Goal: Task Accomplishment & Management: Manage account settings

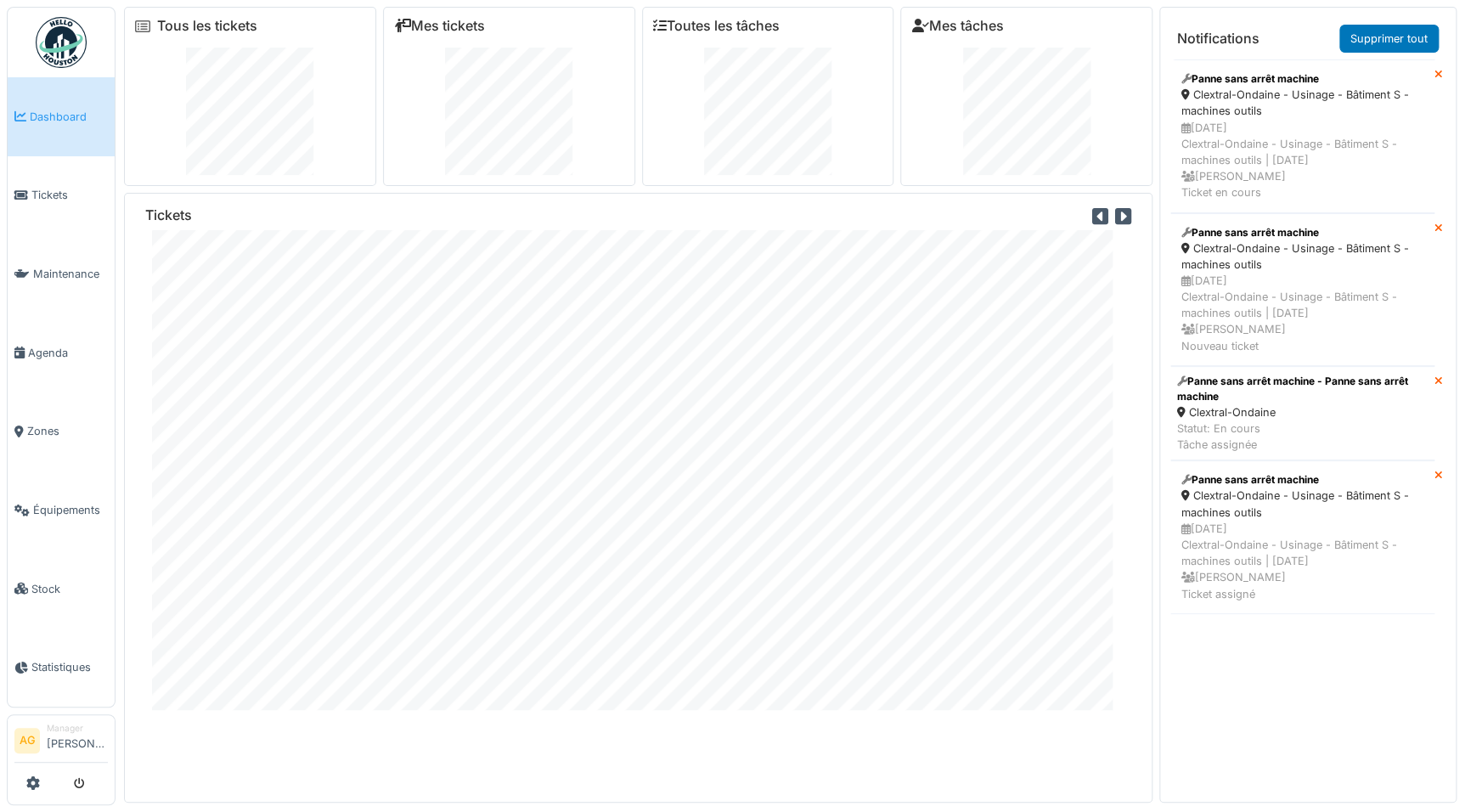
click at [59, 123] on span "Dashboard" at bounding box center [69, 116] width 78 height 16
click at [54, 200] on link "Tickets" at bounding box center [60, 196] width 107 height 79
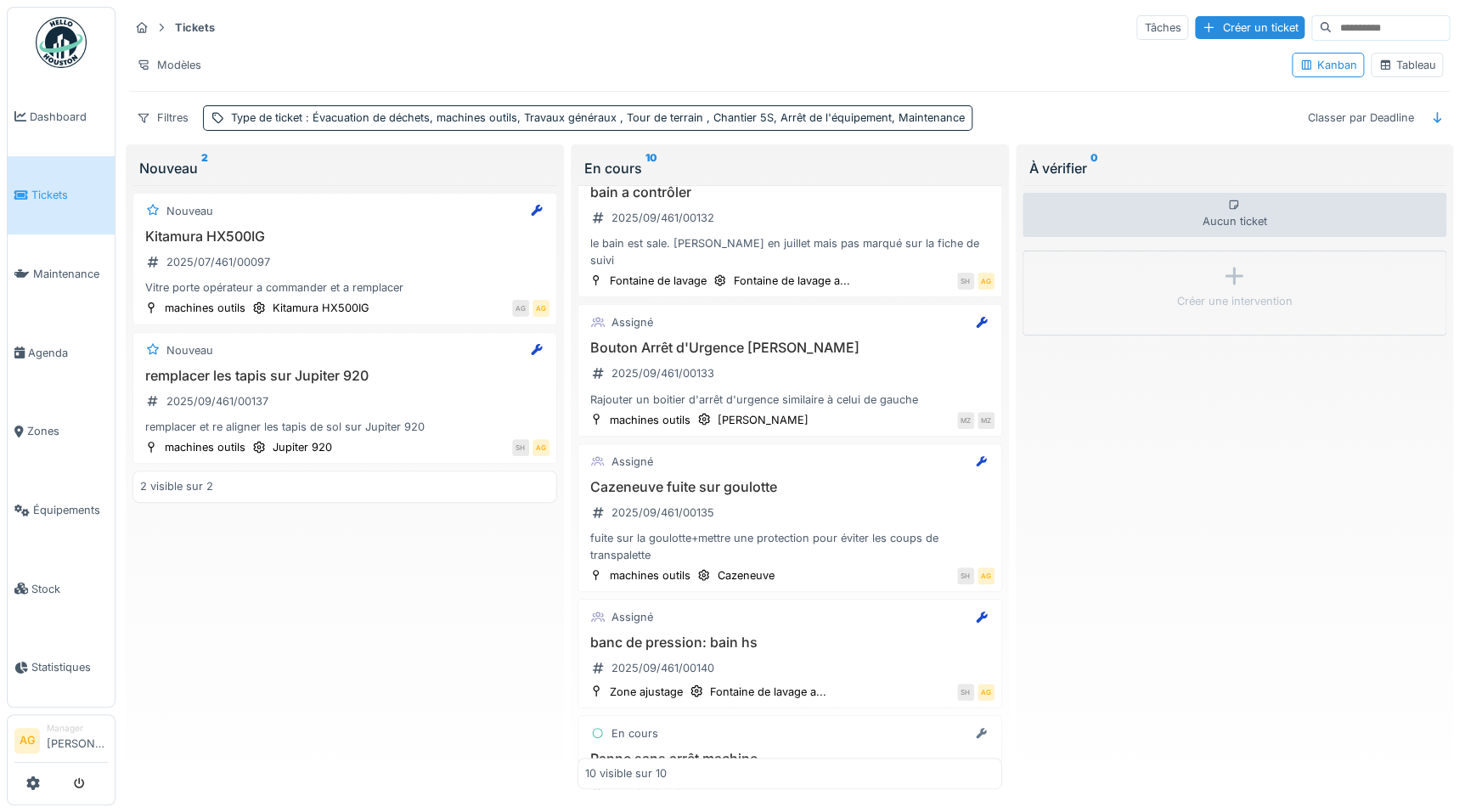
scroll to position [867, 0]
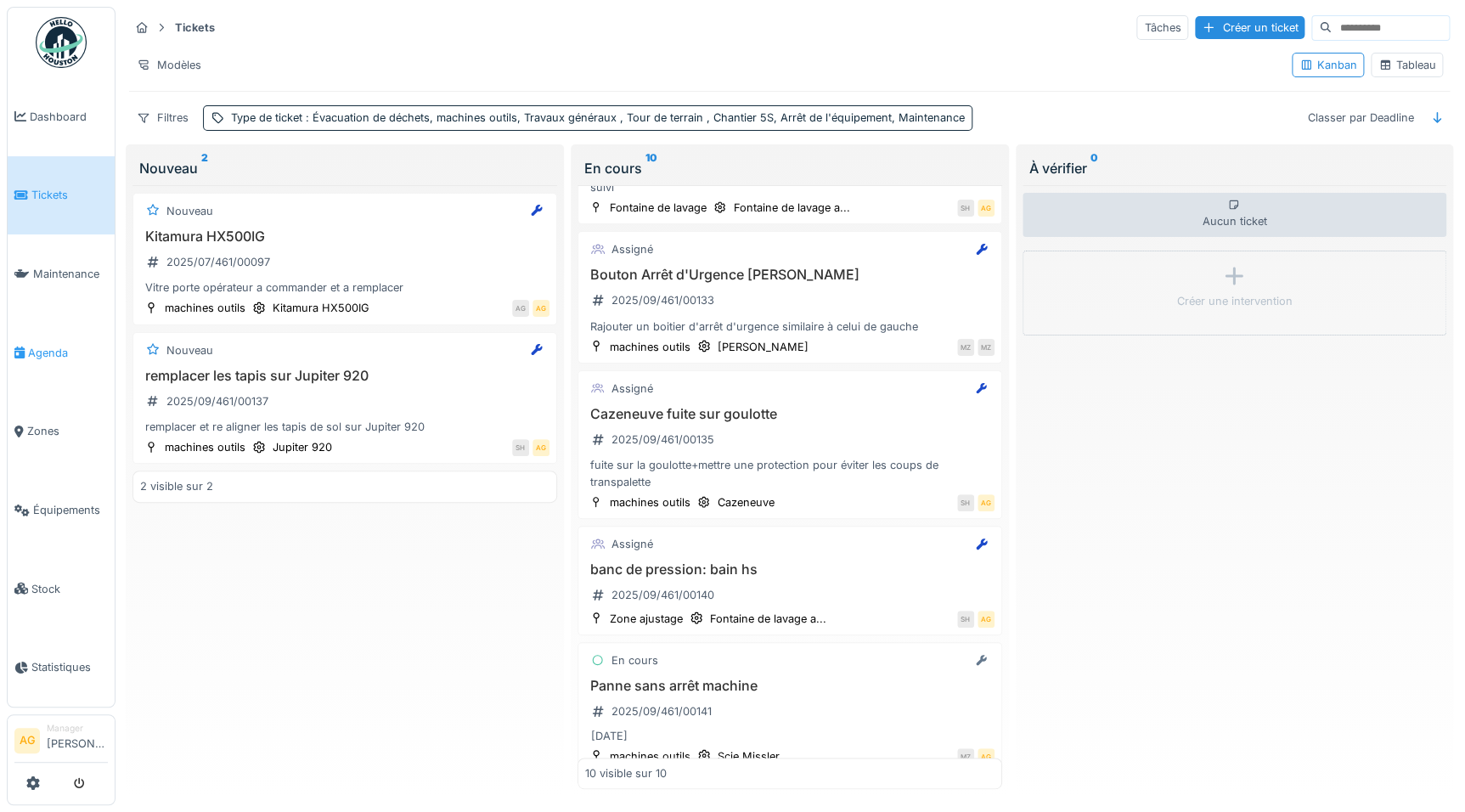
click at [53, 336] on link "Agenda" at bounding box center [60, 353] width 107 height 79
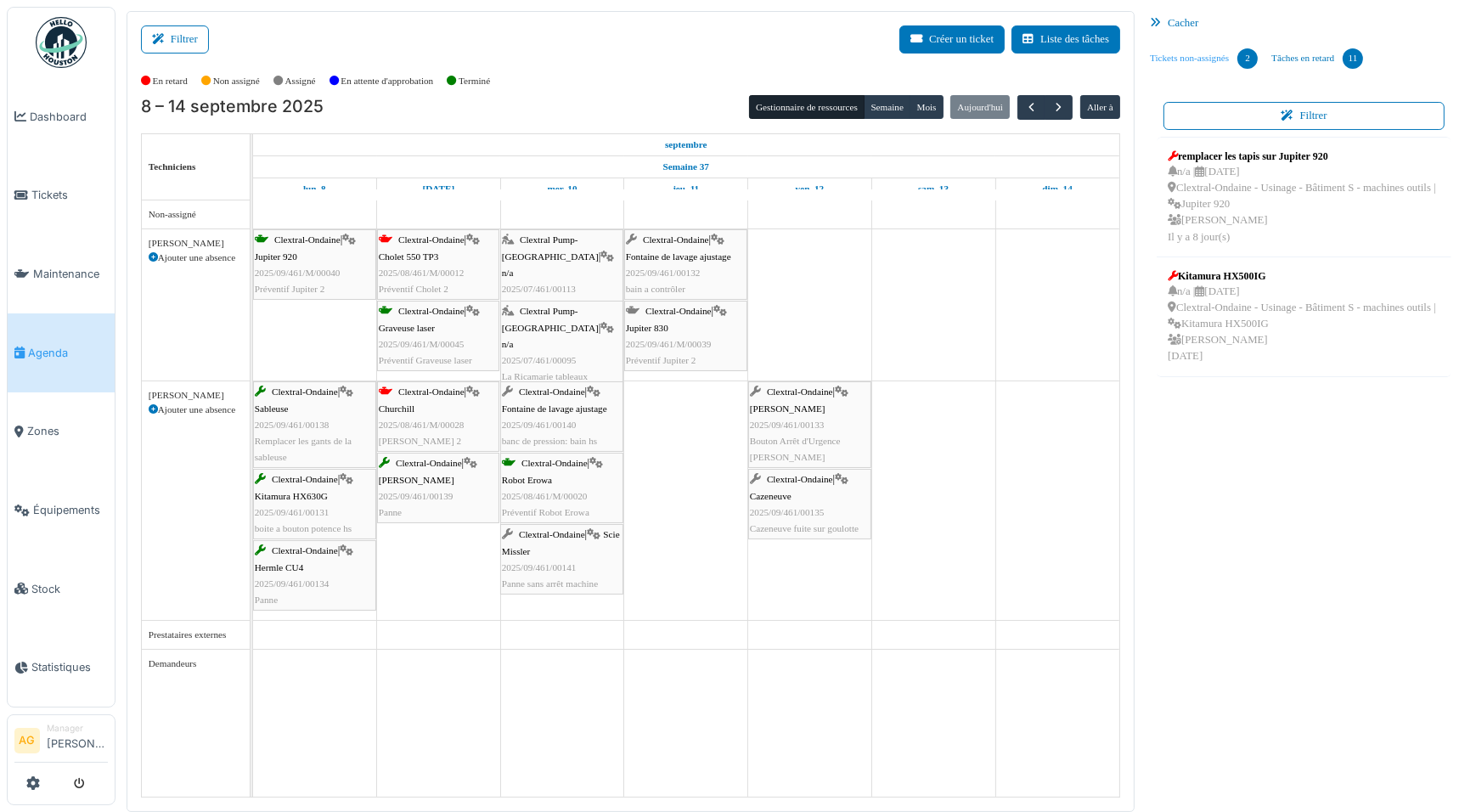
click at [1186, 59] on link "Tickets non-assignés 2" at bounding box center [1203, 58] width 122 height 46
drag, startPoint x: 439, startPoint y: 256, endPoint x: 548, endPoint y: 256, distance: 109.0
click at [253, 256] on div "Clextral-Ondaine | Jupiter 920 2025/09/461/M/00040 Préventif Jupiter 2 Clextral…" at bounding box center [253, 305] width 0 height 151
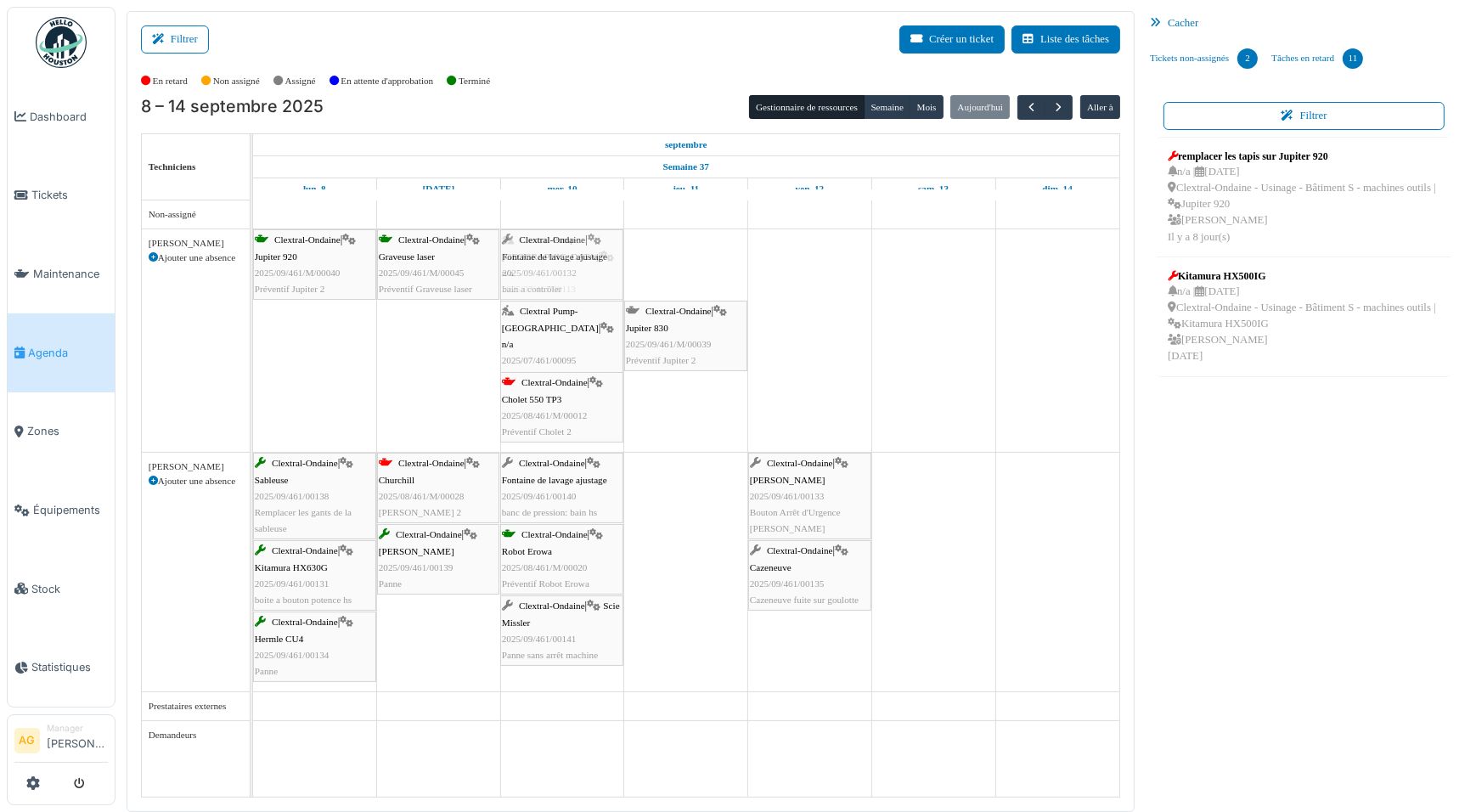
drag, startPoint x: 694, startPoint y: 263, endPoint x: 615, endPoint y: 263, distance: 79.0
click at [253, 263] on div "Clextral-Ondaine | Jupiter 920 2025/09/461/M/00040 Préventif Jupiter 2 Clextral…" at bounding box center [253, 340] width 0 height 223
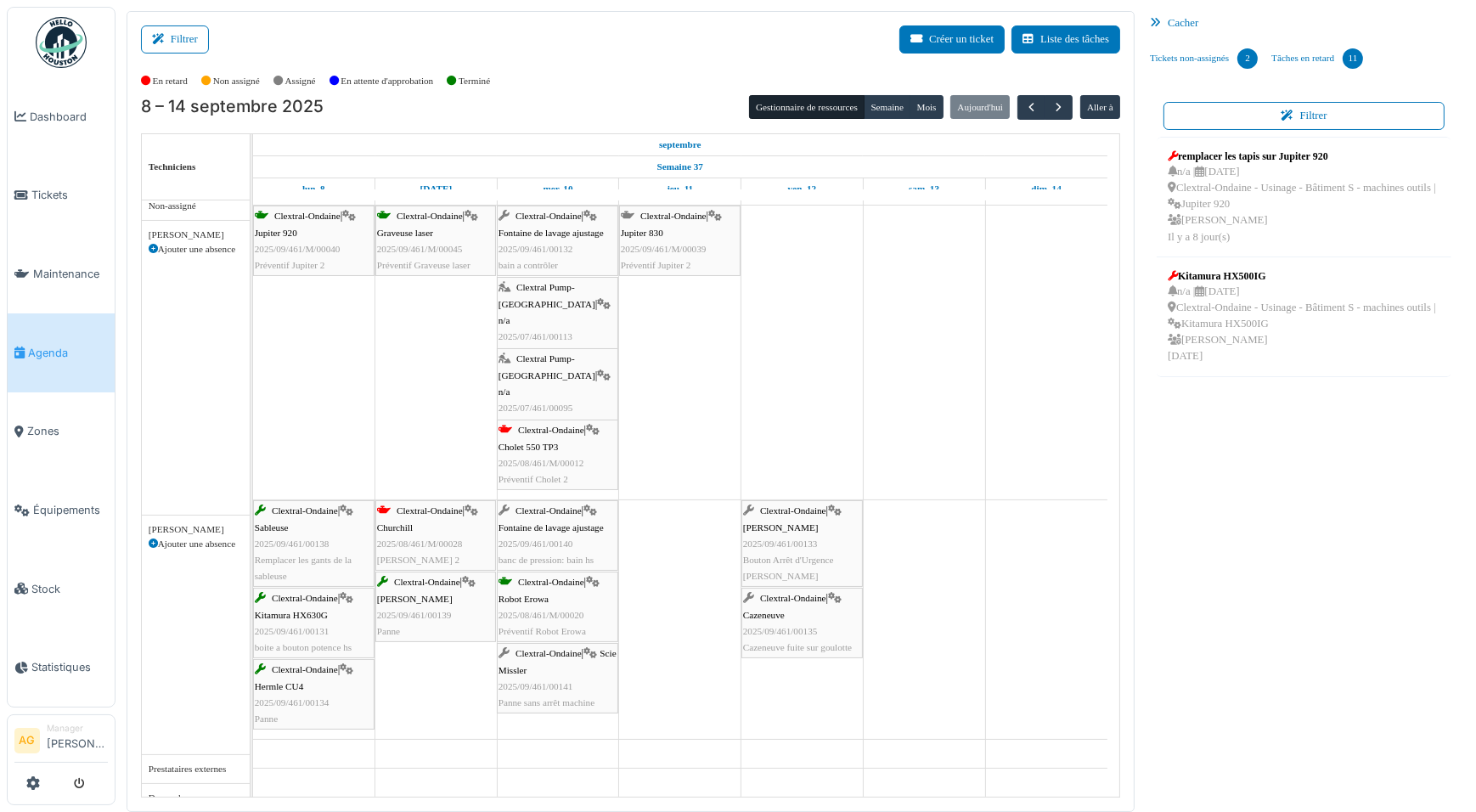
scroll to position [34, 0]
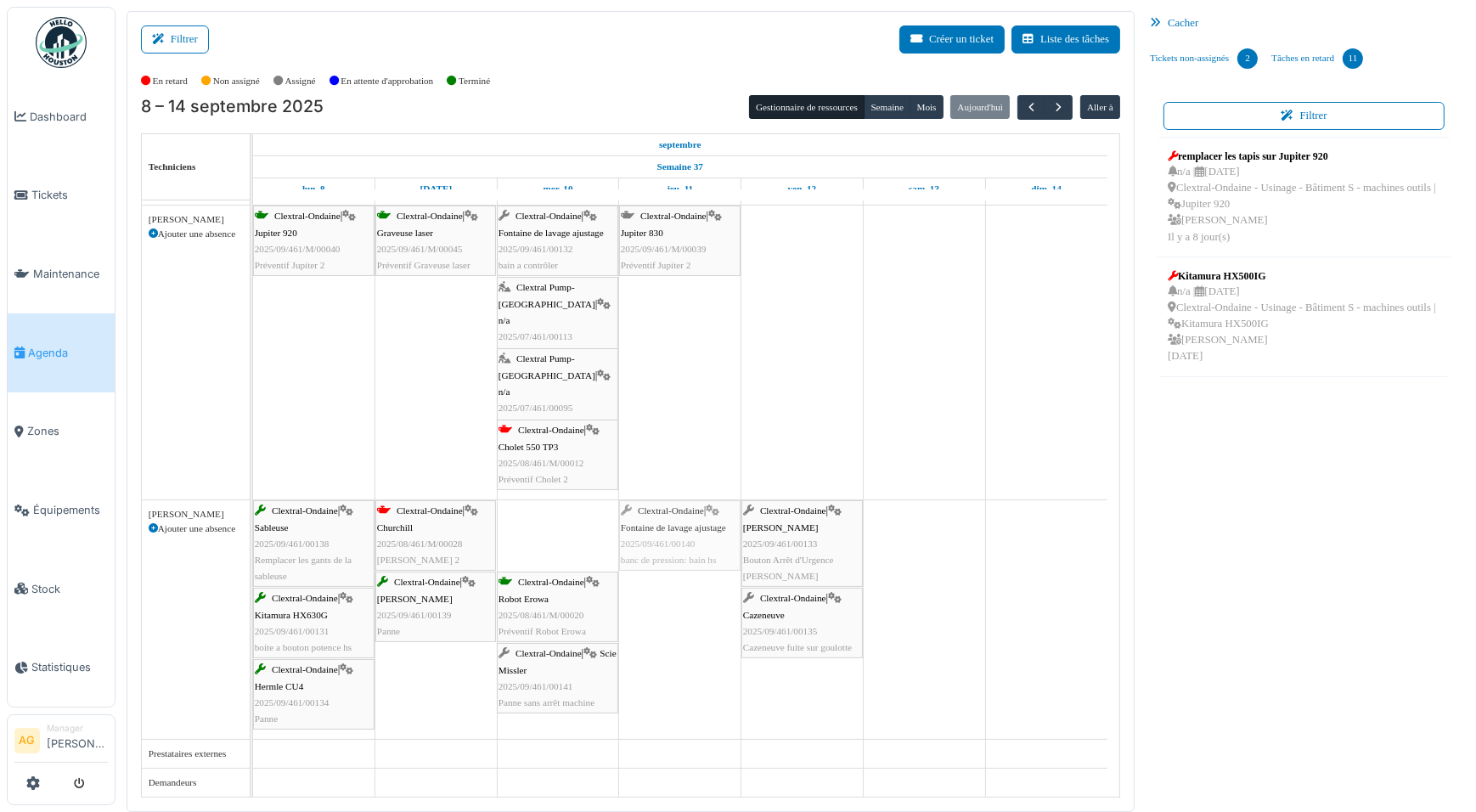
drag, startPoint x: 575, startPoint y: 530, endPoint x: 672, endPoint y: 538, distance: 97.3
click at [253, 538] on div "Clextral-Ondaine | Sableuse 2025/09/461/00138 Remplacer les gants de la sableus…" at bounding box center [253, 619] width 0 height 239
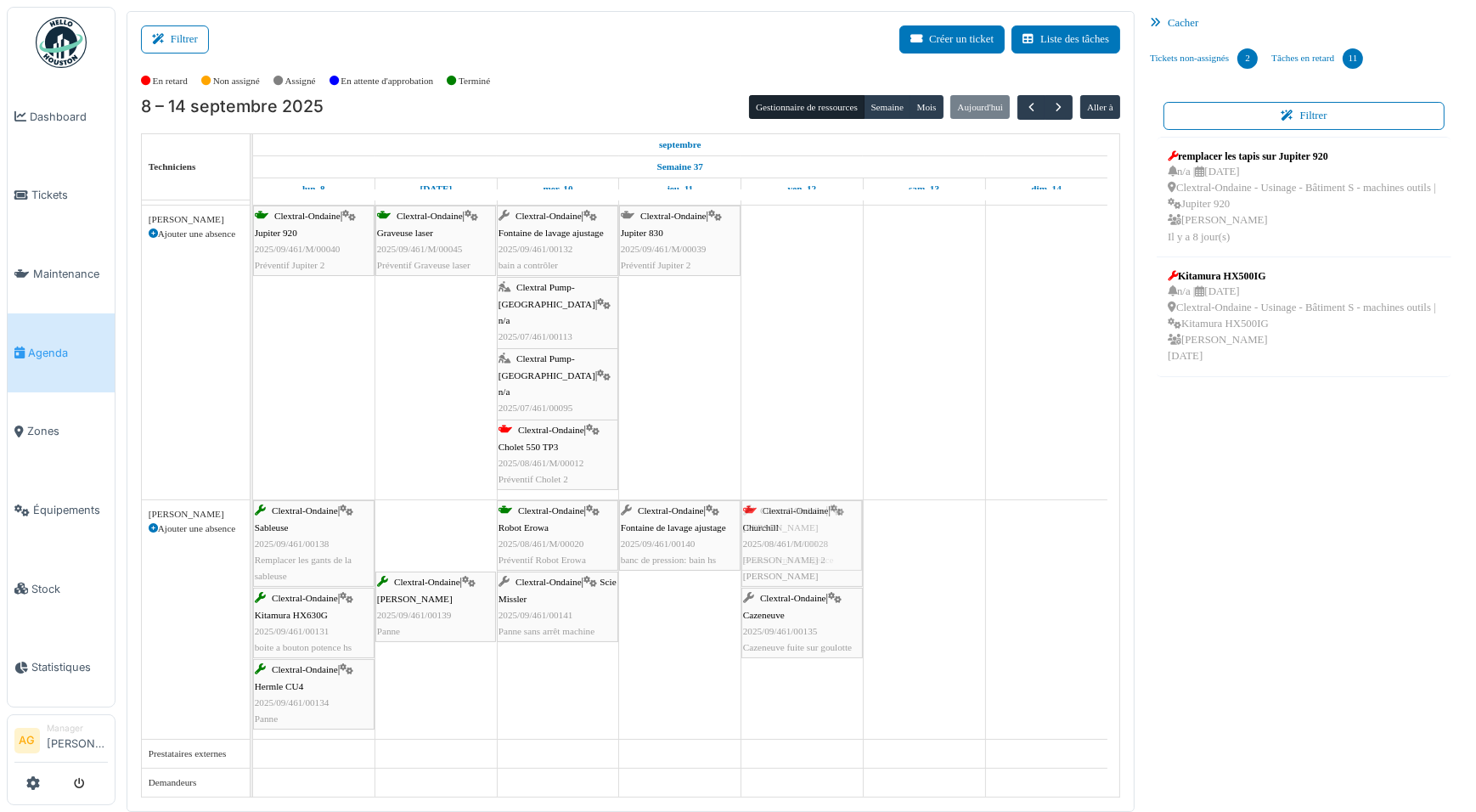
drag, startPoint x: 447, startPoint y: 524, endPoint x: 780, endPoint y: 603, distance: 342.2
click at [253, 603] on div "Clextral-Ondaine | Sableuse 2025/09/461/00138 Remplacer les gants de la sableus…" at bounding box center [253, 619] width 0 height 239
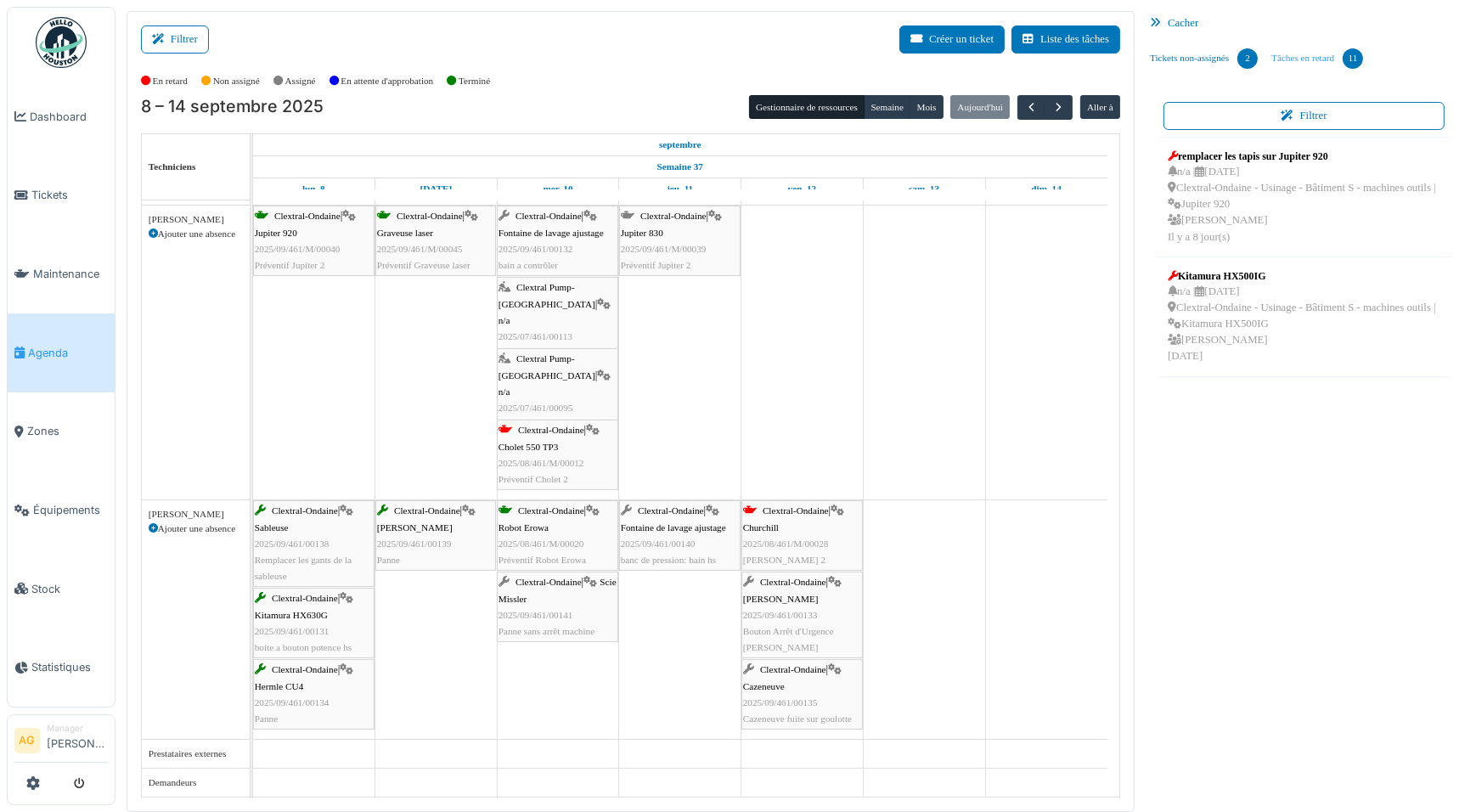
click at [1325, 51] on link "Tâches en retard 11" at bounding box center [1318, 58] width 106 height 46
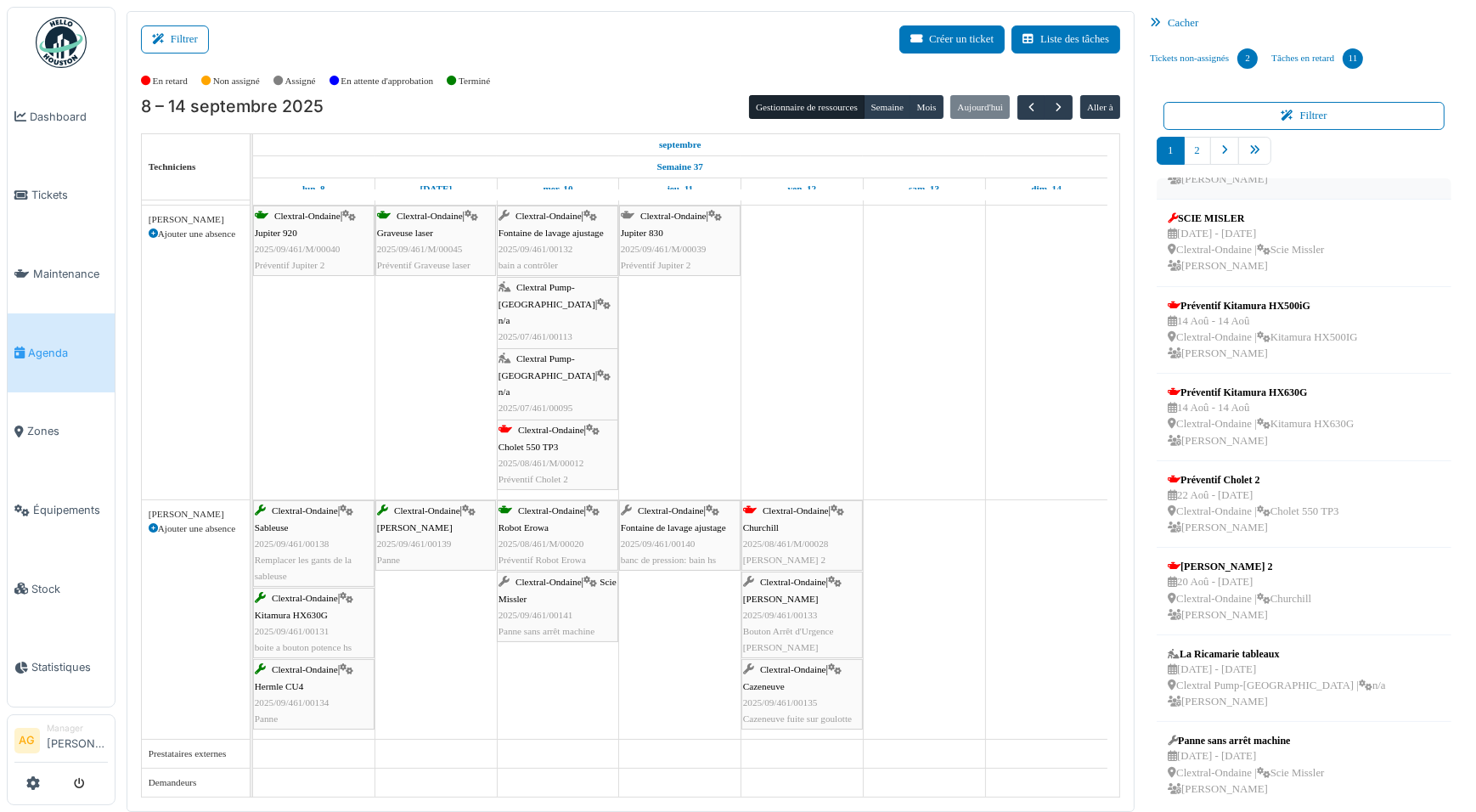
scroll to position [76, 0]
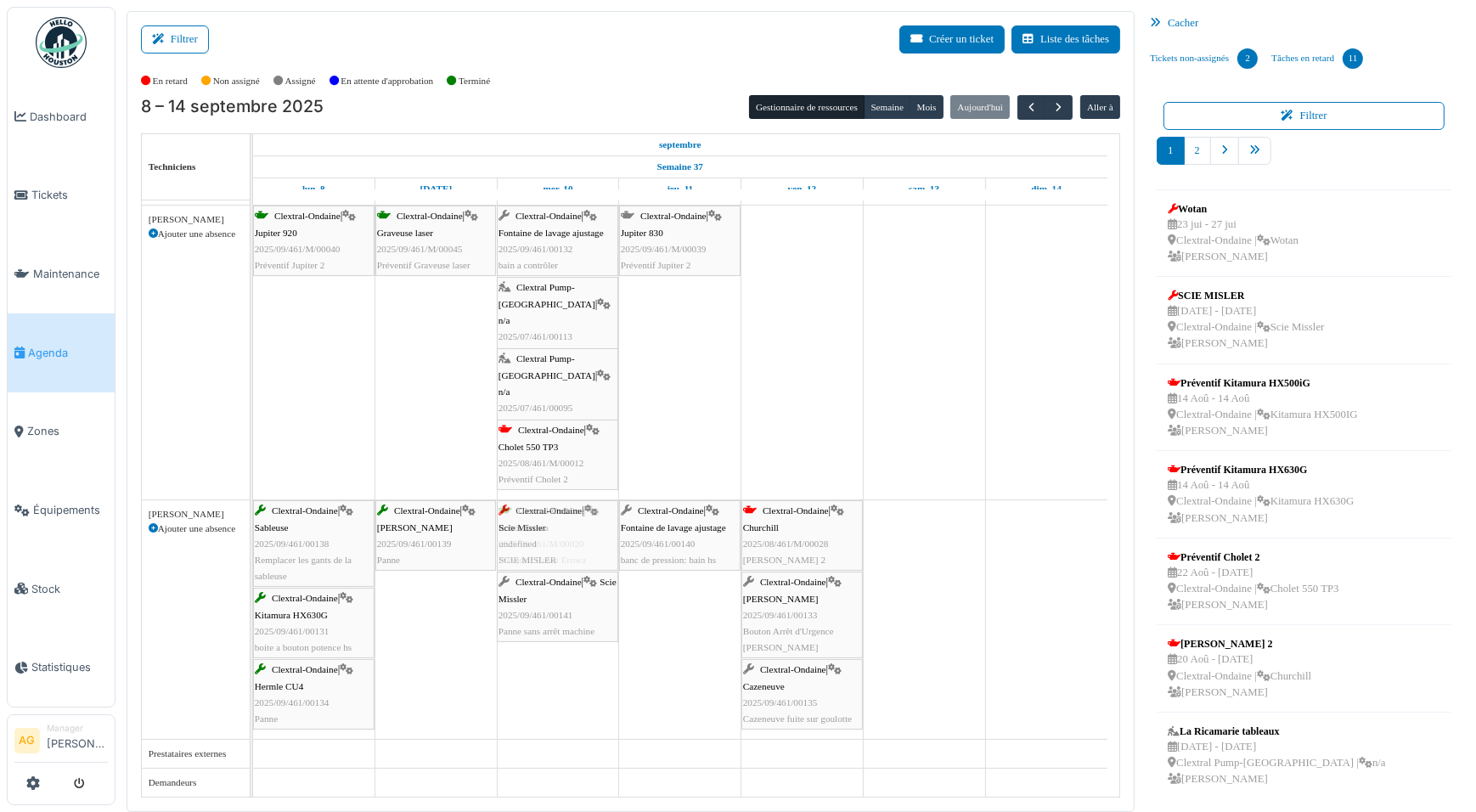
drag, startPoint x: 1260, startPoint y: 318, endPoint x: 581, endPoint y: 630, distance: 747.3
click at [581, 630] on div "Filtrer Créer un ticket Liste des tâches Afficher les tâches non assignées *** …" at bounding box center [795, 411] width 1355 height 801
click at [573, 661] on div "Clextral-Ondaine | Scie Missler 2025/09/461/00141 Panne sans arrêt machine" at bounding box center [556, 677] width 118 height 65
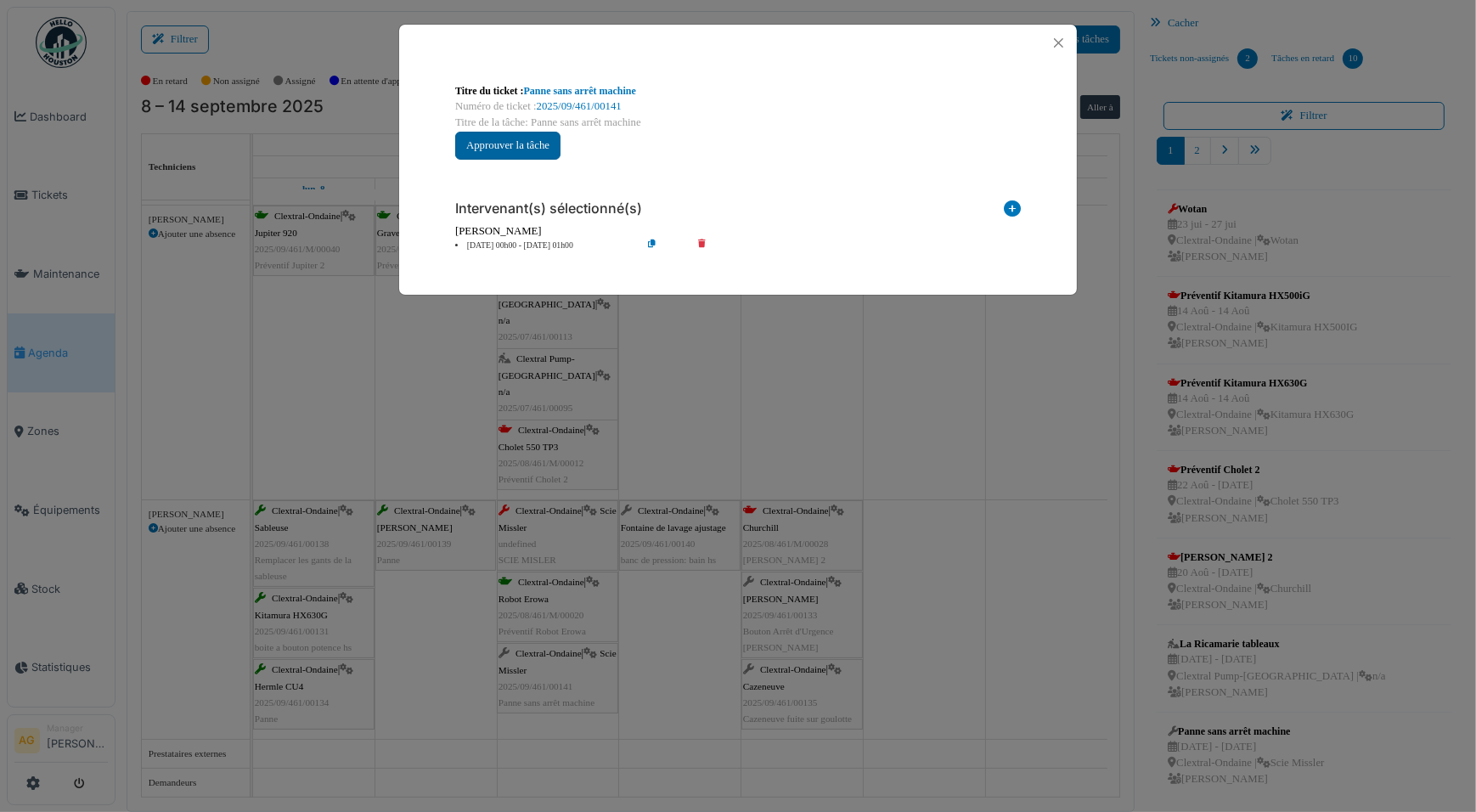
click at [530, 141] on button "Approuver la tâche" at bounding box center [508, 146] width 106 height 28
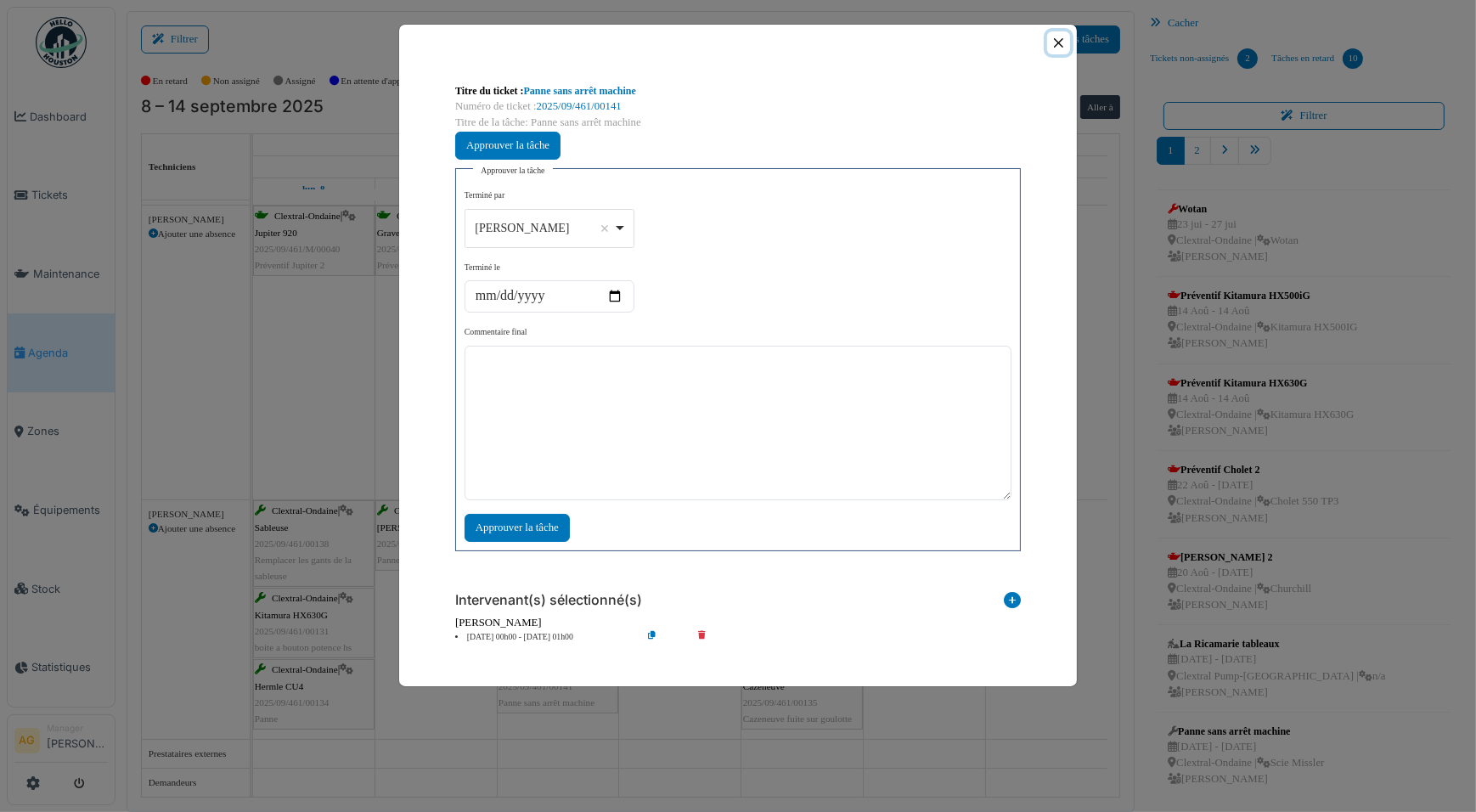
click at [1061, 41] on button "Close" at bounding box center [1058, 42] width 23 height 23
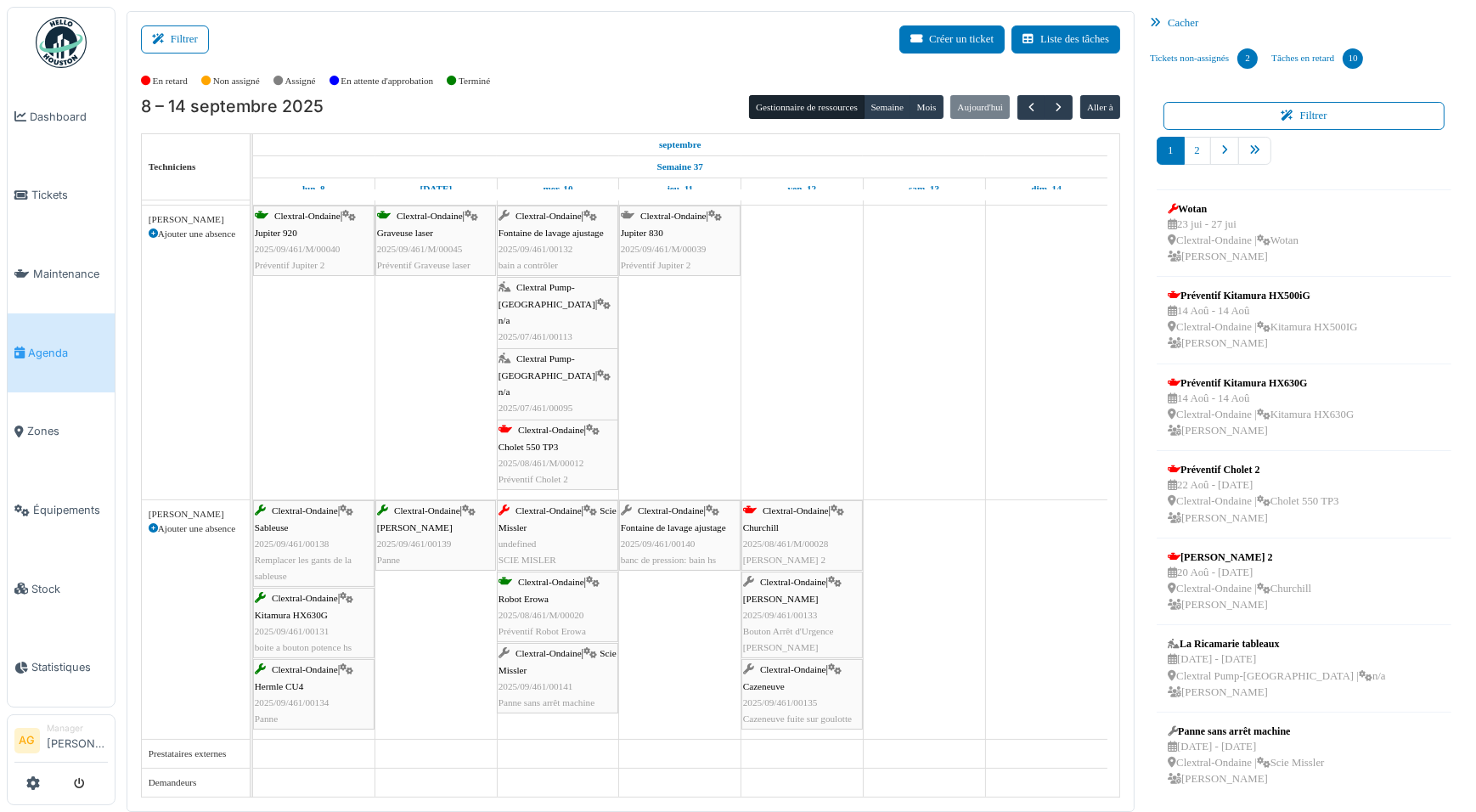
click at [552, 535] on div "Clextral-Ondaine | Scie Missler undefined SCIE MISLER" at bounding box center [556, 535] width 118 height 65
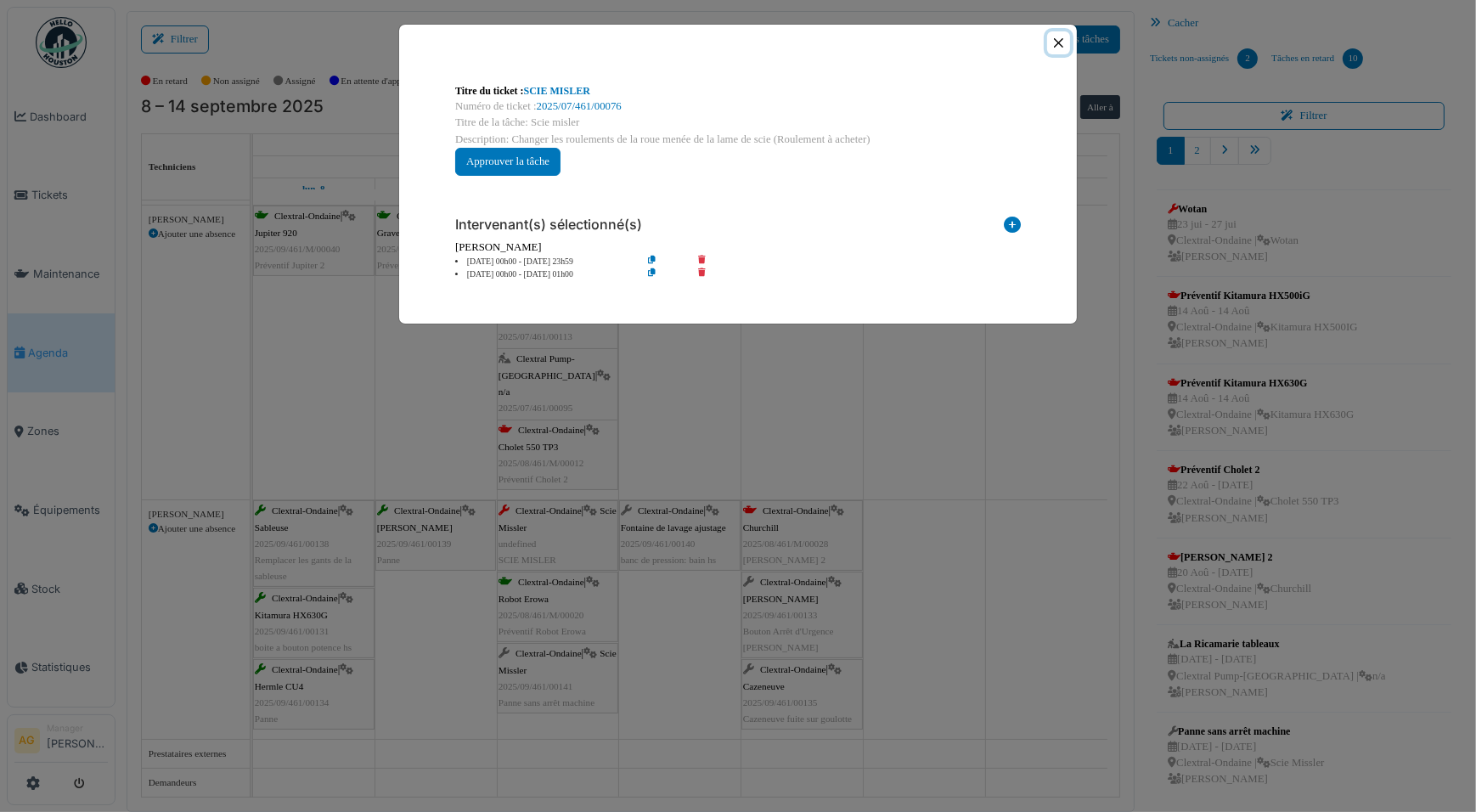
click at [1058, 50] on button "Close" at bounding box center [1058, 42] width 23 height 23
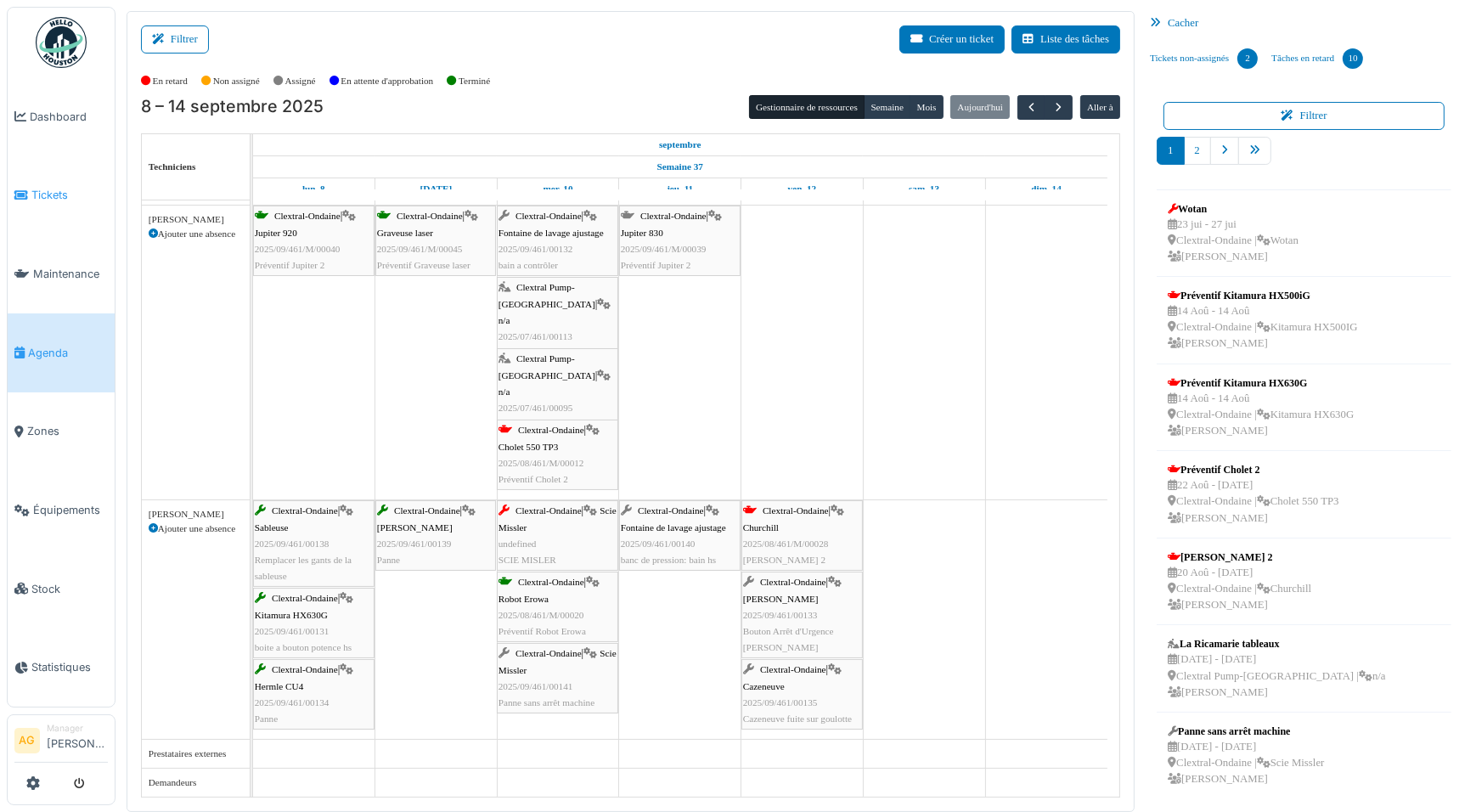
click at [58, 187] on span "Tickets" at bounding box center [69, 194] width 76 height 16
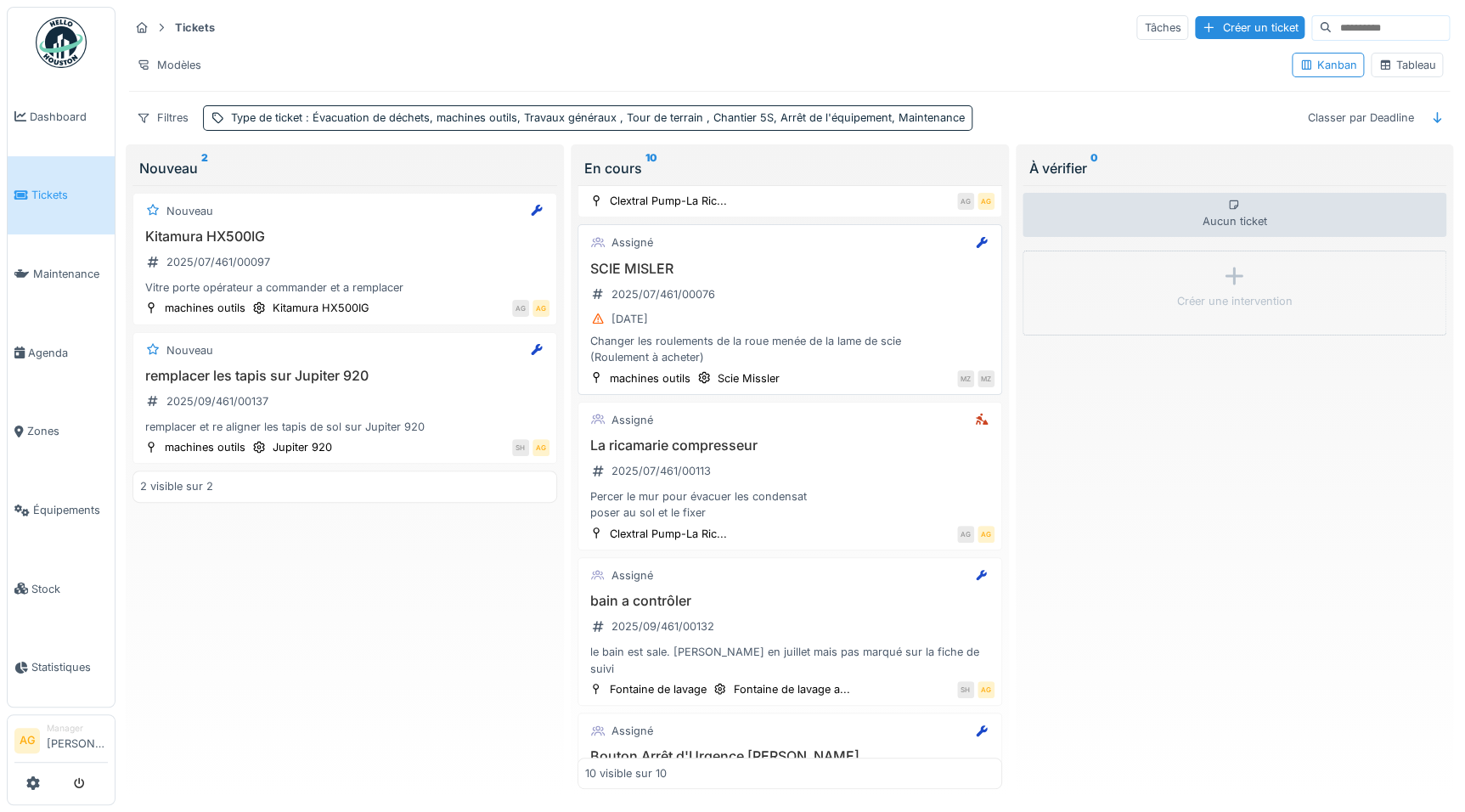
click at [694, 308] on div "[DATE]" at bounding box center [790, 319] width 409 height 22
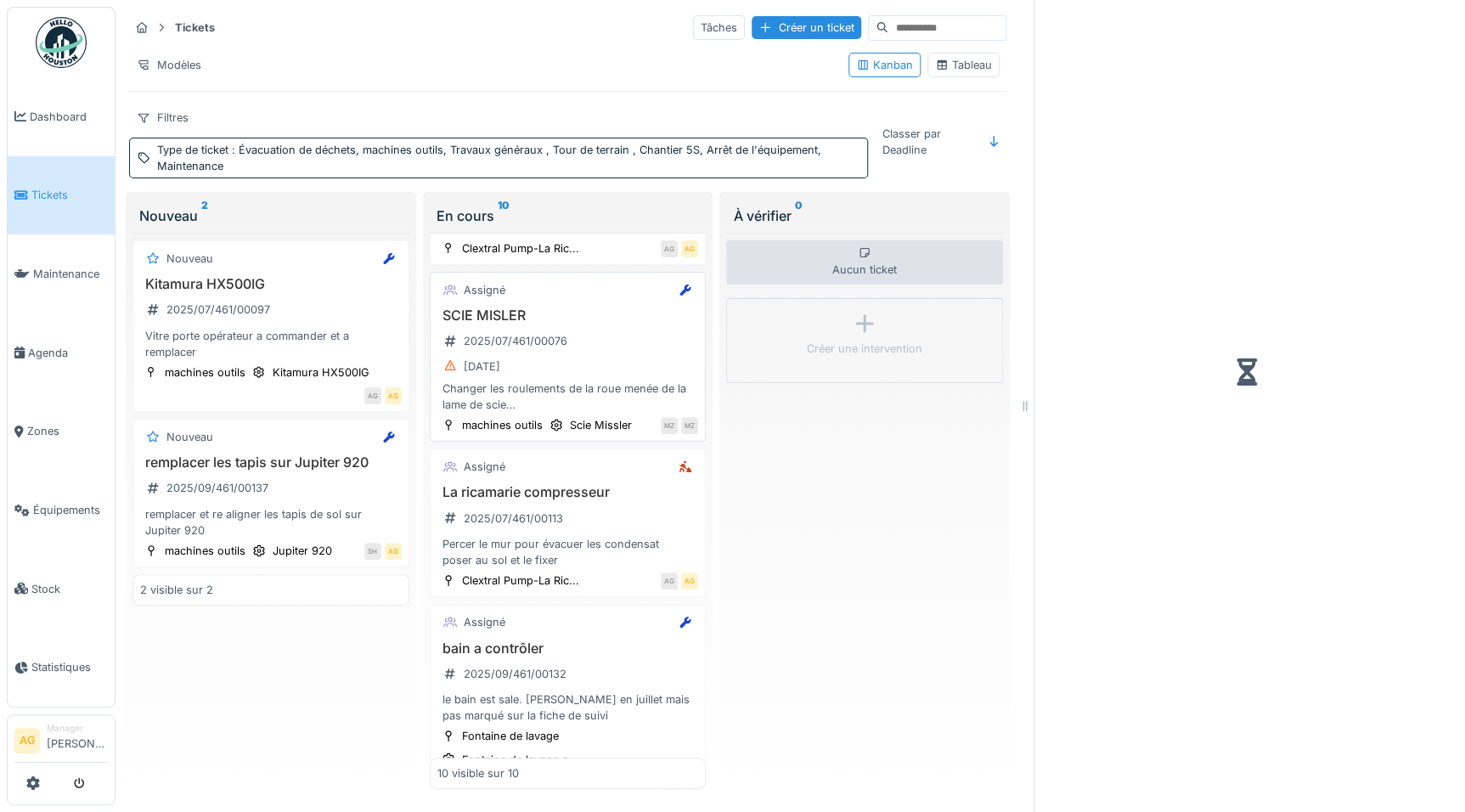
scroll to position [418, 0]
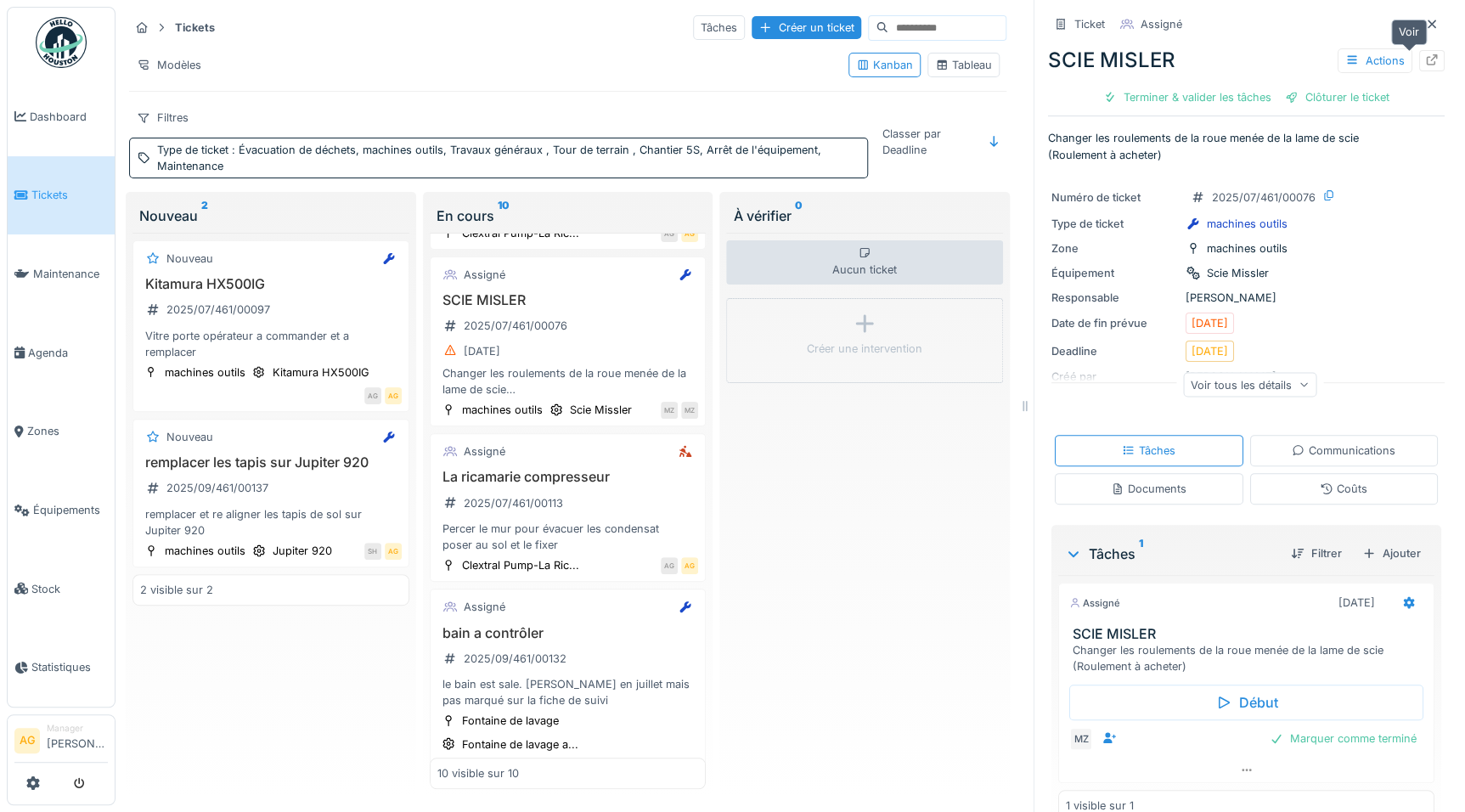
click at [1426, 57] on icon at bounding box center [1432, 60] width 11 height 11
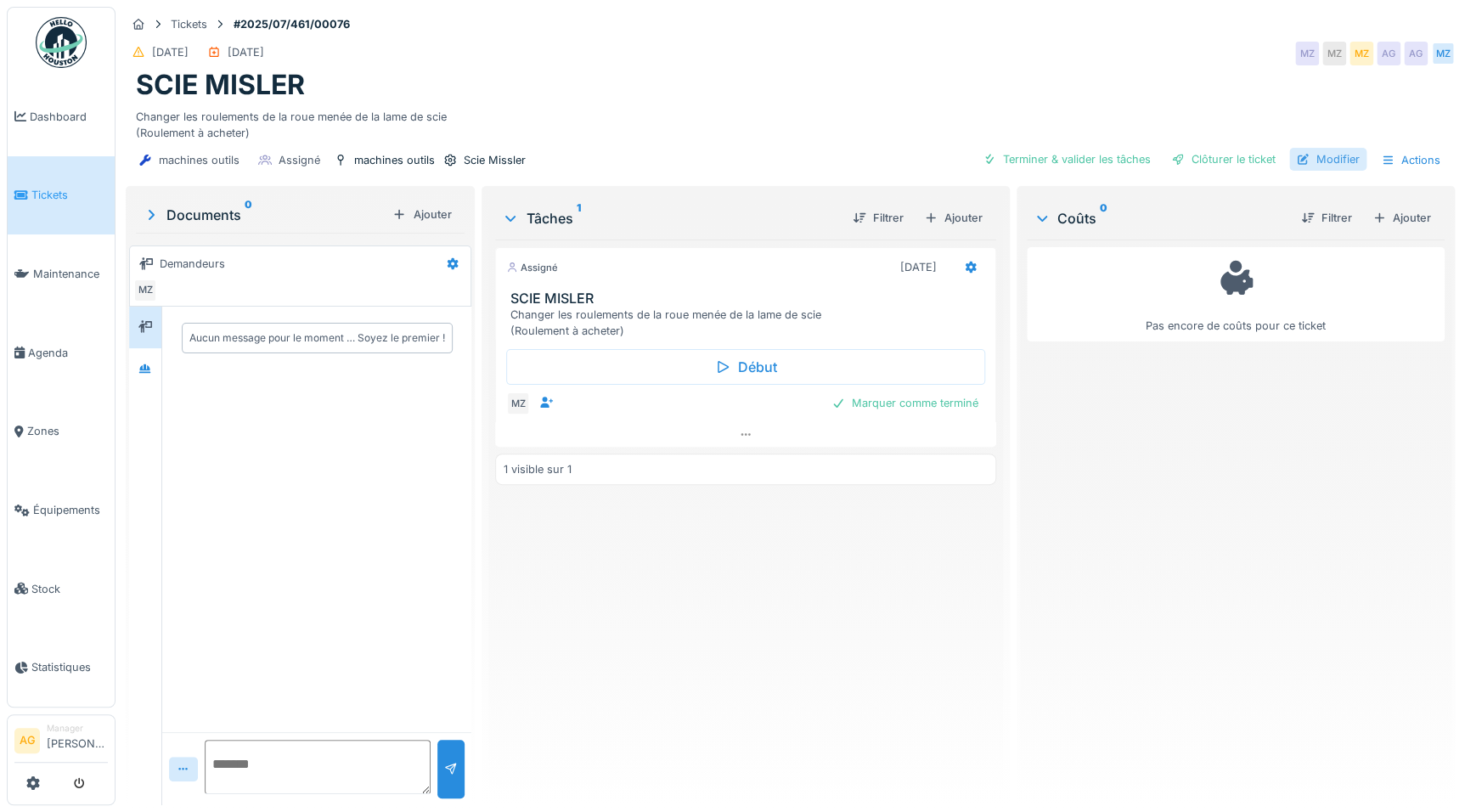
click at [1316, 164] on div "Modifier" at bounding box center [1328, 159] width 77 height 23
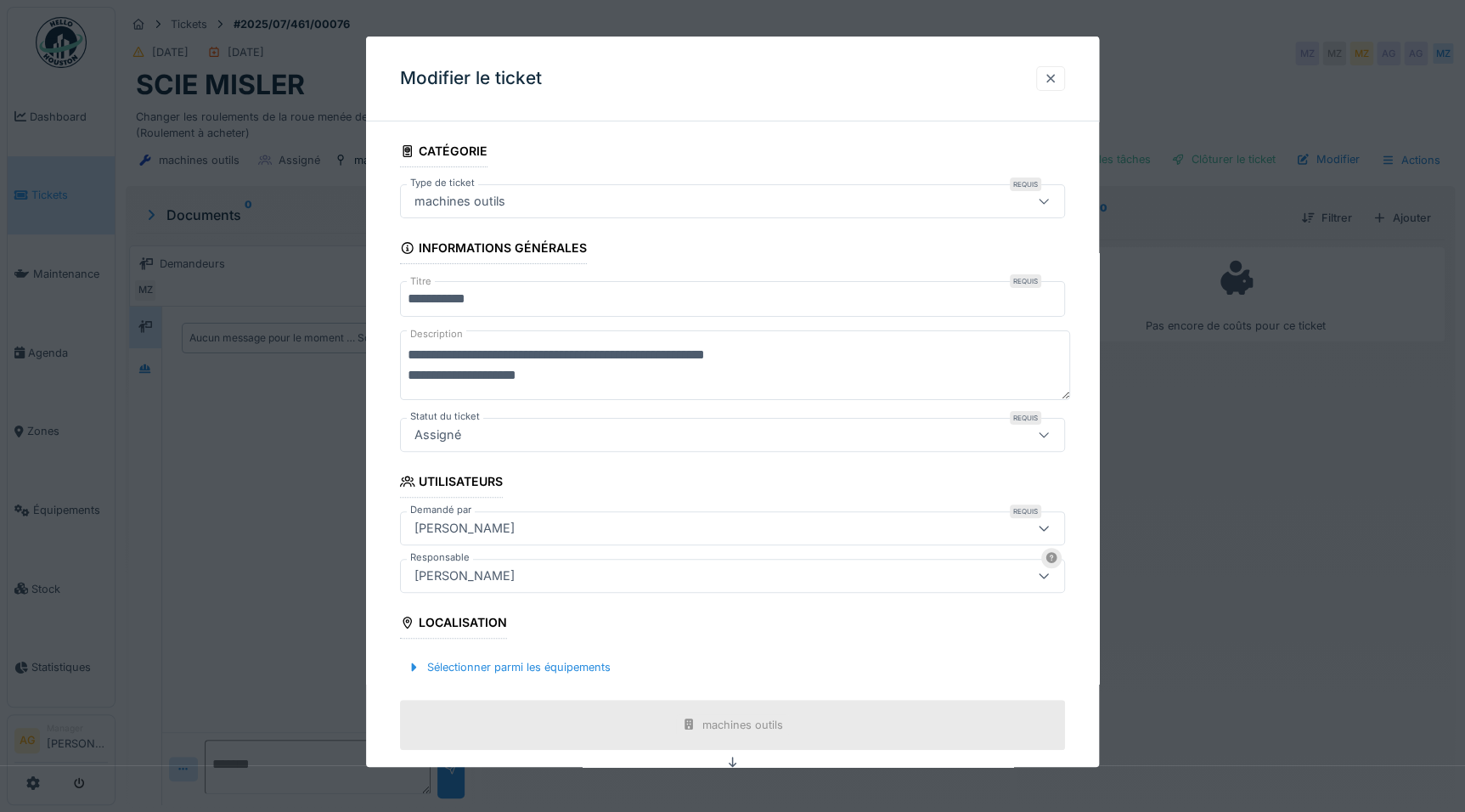
click at [1053, 80] on div at bounding box center [1050, 78] width 13 height 16
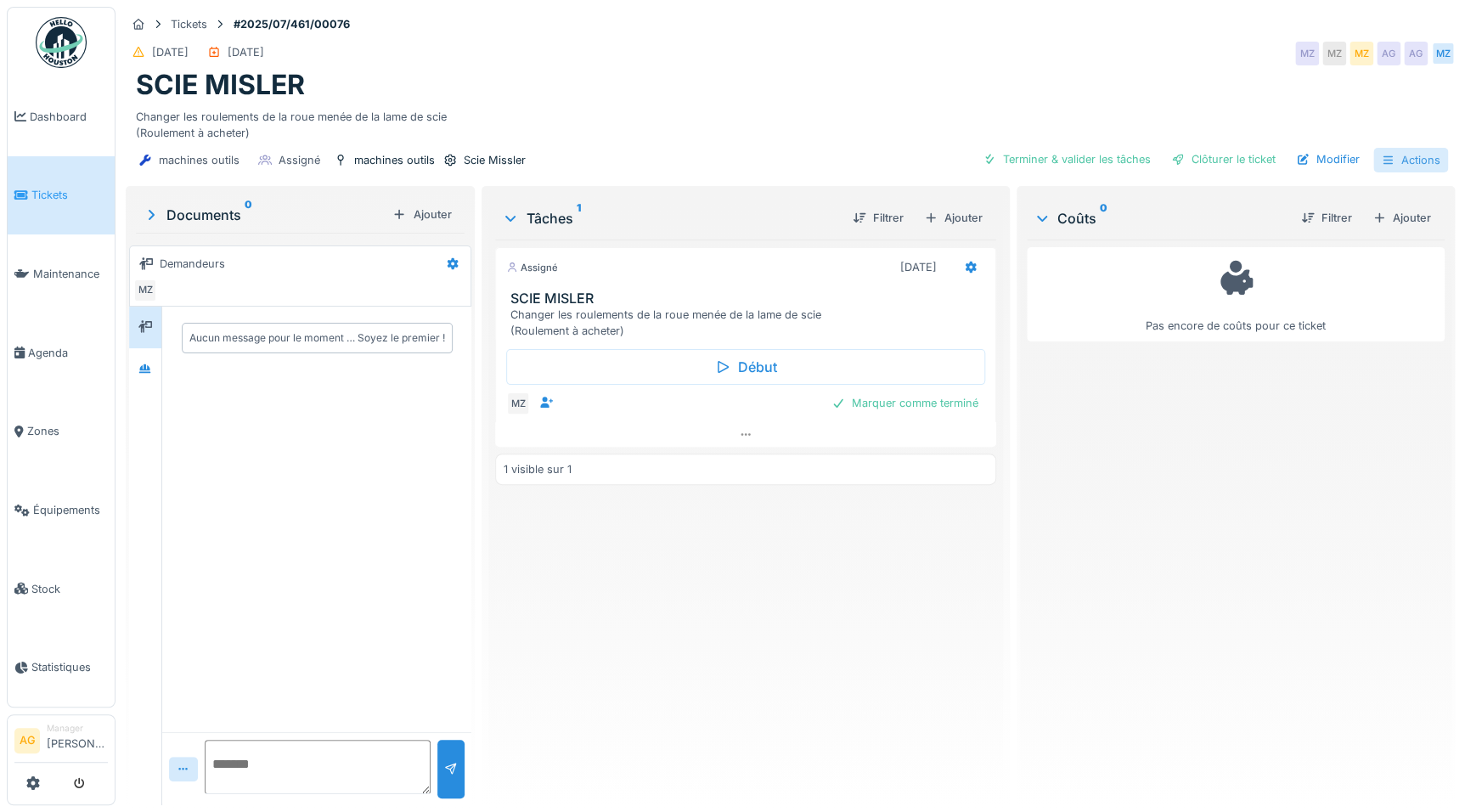
click at [1404, 152] on div "Actions" at bounding box center [1410, 160] width 75 height 25
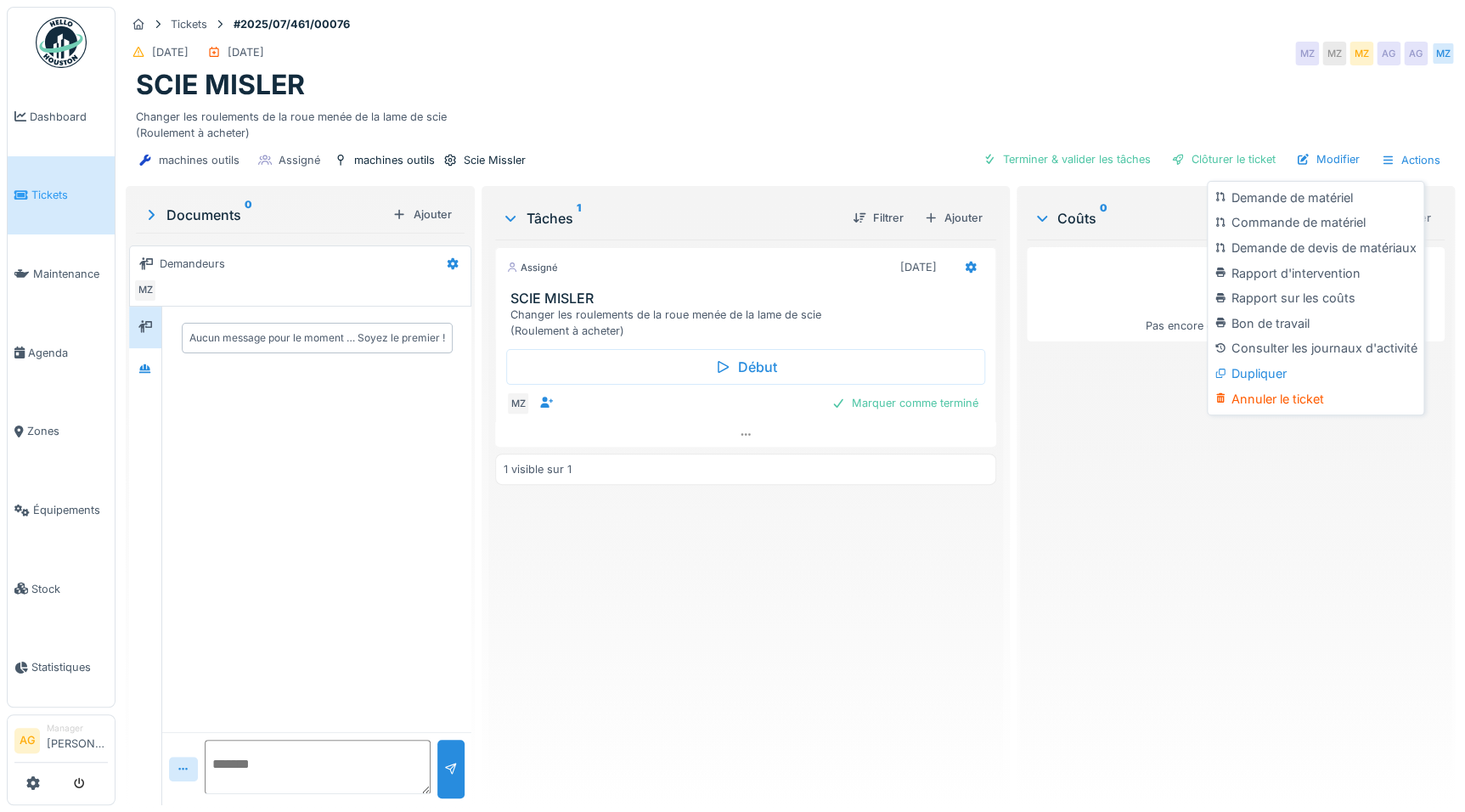
click at [654, 69] on div "SCIE MISLER" at bounding box center [790, 85] width 1308 height 32
